Goal: Obtain resource: Obtain resource

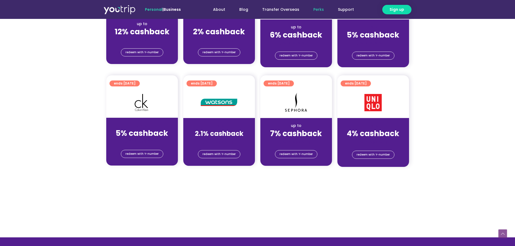
scroll to position [189, 0]
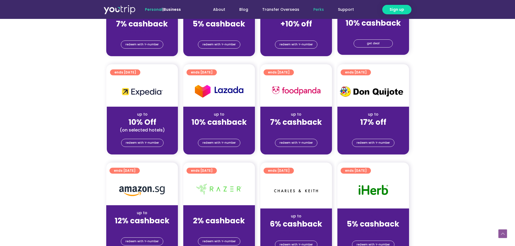
click at [217, 158] on div "ends [DATE] up to 10% cashback (for stays only) redeem with Y-number" at bounding box center [219, 112] width 77 height 97
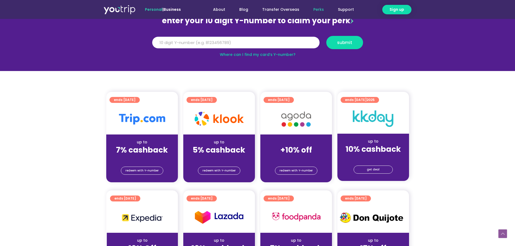
scroll to position [54, 0]
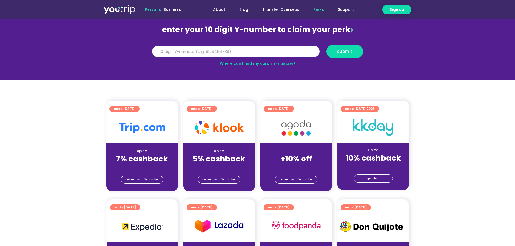
click at [195, 55] on input "Y Number" at bounding box center [235, 52] width 167 height 12
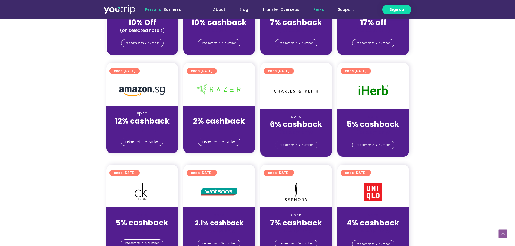
scroll to position [324, 0]
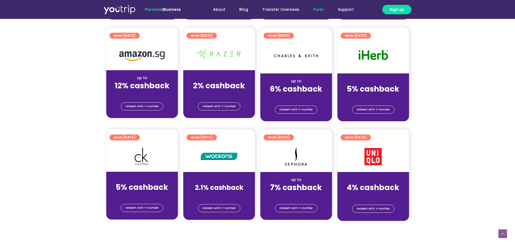
click at [367, 171] on div at bounding box center [373, 156] width 72 height 31
click at [371, 189] on strong "4% cashback" at bounding box center [373, 187] width 52 height 11
click at [367, 168] on div at bounding box center [373, 156] width 72 height 31
click at [377, 212] on span "redeem with Y-number" at bounding box center [372, 209] width 33 height 8
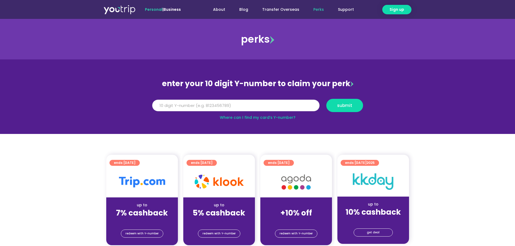
click at [172, 105] on input "Y Number" at bounding box center [235, 106] width 167 height 12
click at [191, 105] on input "Y Number" at bounding box center [235, 106] width 167 height 12
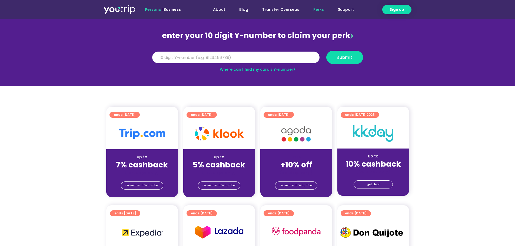
scroll to position [54, 0]
